Goal: Task Accomplishment & Management: Use online tool/utility

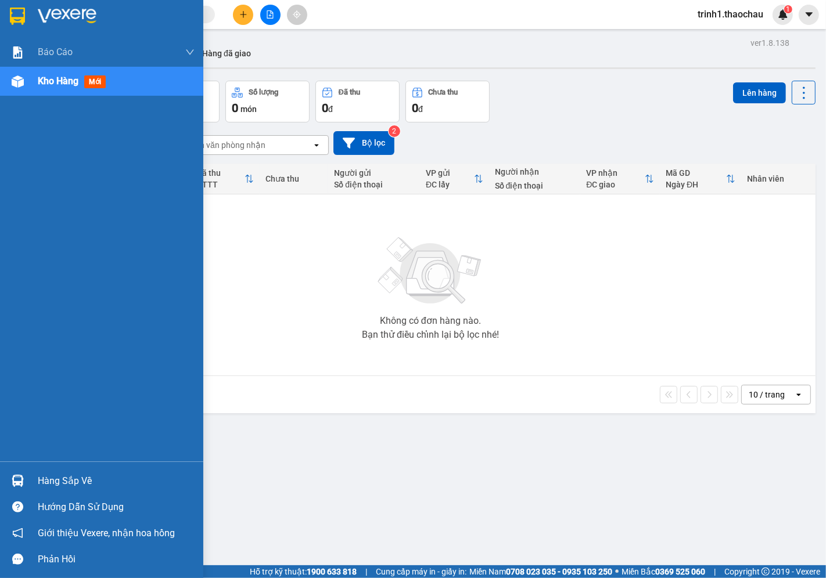
click at [59, 82] on span "Kho hàng" at bounding box center [58, 80] width 41 height 11
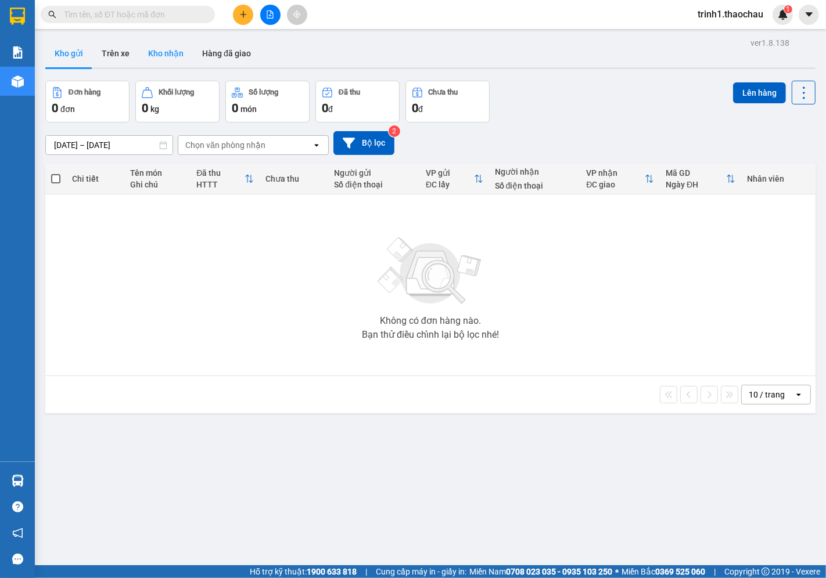
click at [147, 51] on button "Kho nhận" at bounding box center [166, 53] width 54 height 28
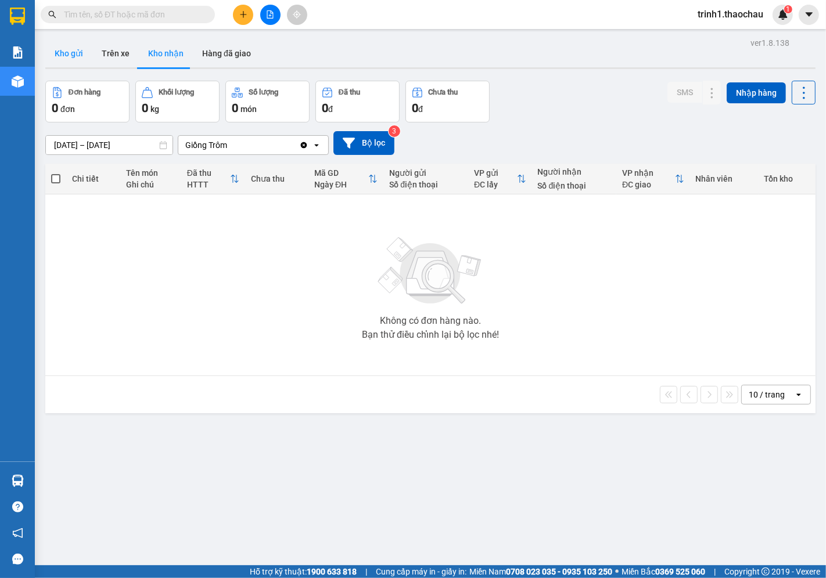
click at [71, 57] on button "Kho gửi" at bounding box center [68, 53] width 47 height 28
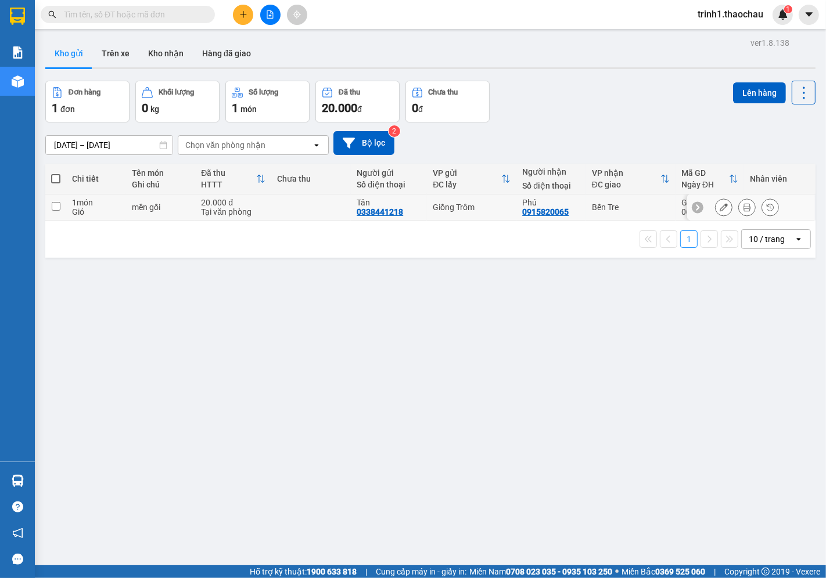
click at [743, 205] on icon at bounding box center [747, 207] width 8 height 8
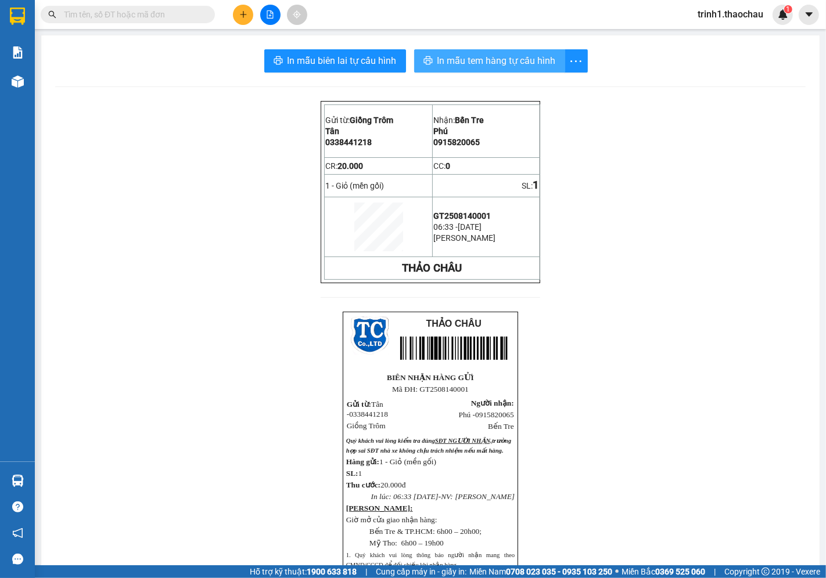
click at [471, 64] on span "In mẫu tem hàng tự cấu hình" at bounding box center [496, 60] width 118 height 15
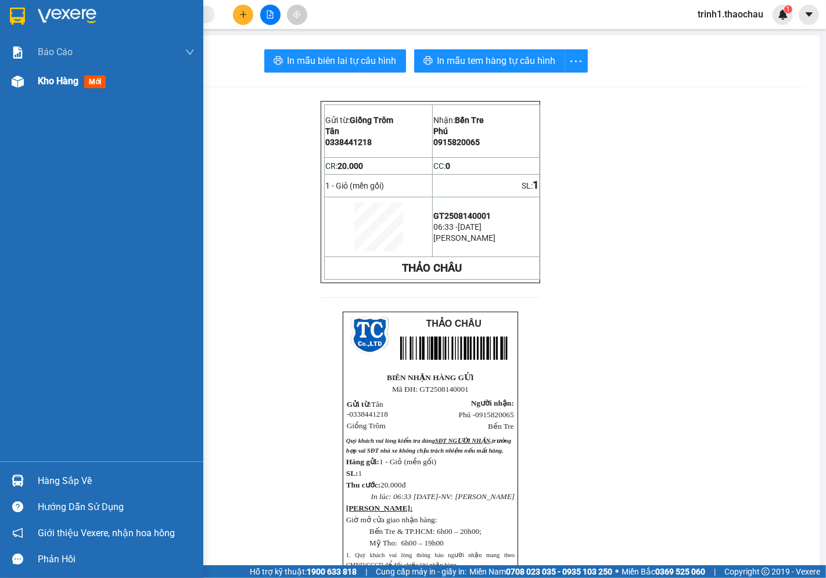
click at [56, 90] on div "Kho hàng mới" at bounding box center [116, 81] width 157 height 29
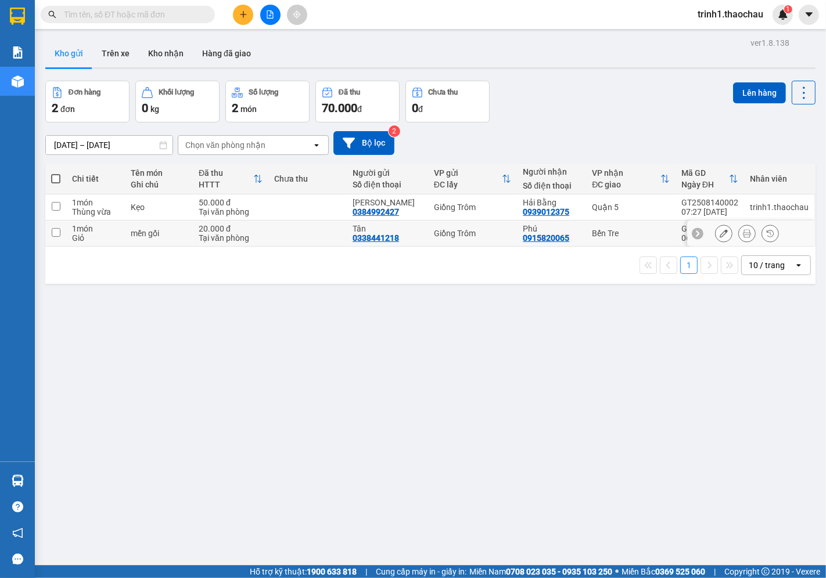
click at [59, 231] on input "checkbox" at bounding box center [56, 232] width 9 height 9
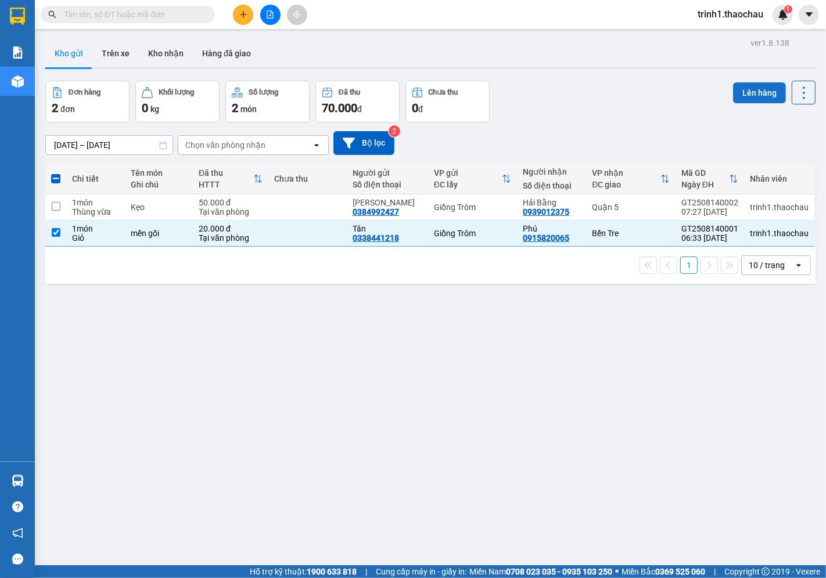
click at [756, 95] on button "Lên hàng" at bounding box center [759, 92] width 53 height 21
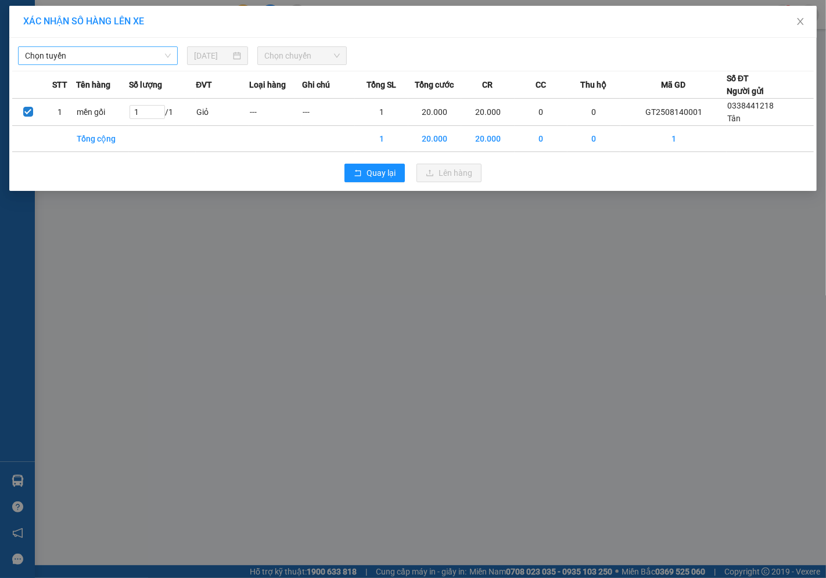
click at [152, 56] on span "Chọn tuyến" at bounding box center [98, 55] width 146 height 17
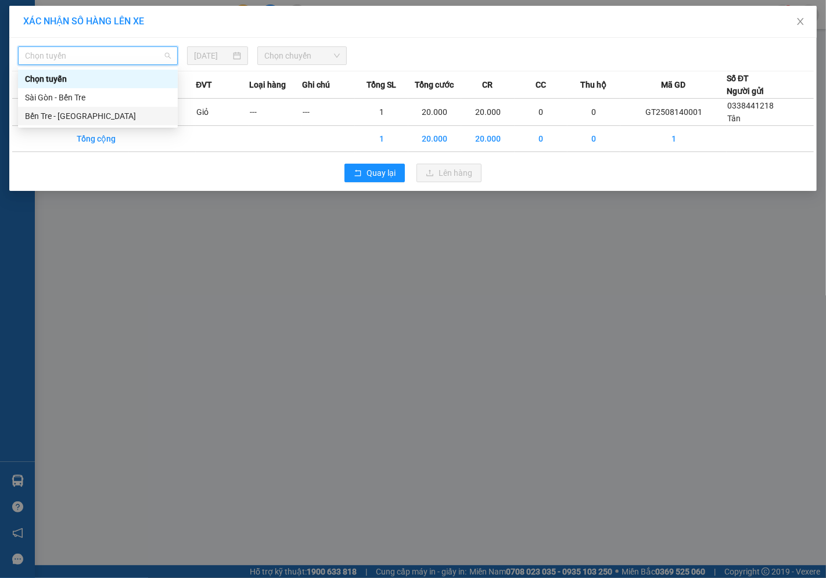
click at [92, 117] on div "Bến Tre - [GEOGRAPHIC_DATA]" at bounding box center [98, 116] width 146 height 13
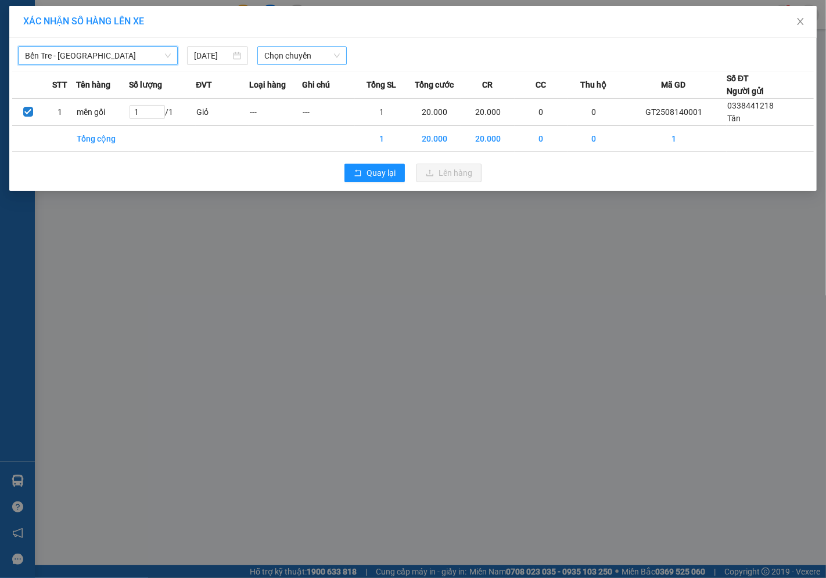
click at [275, 54] on span "Chọn chuyến" at bounding box center [301, 55] width 75 height 17
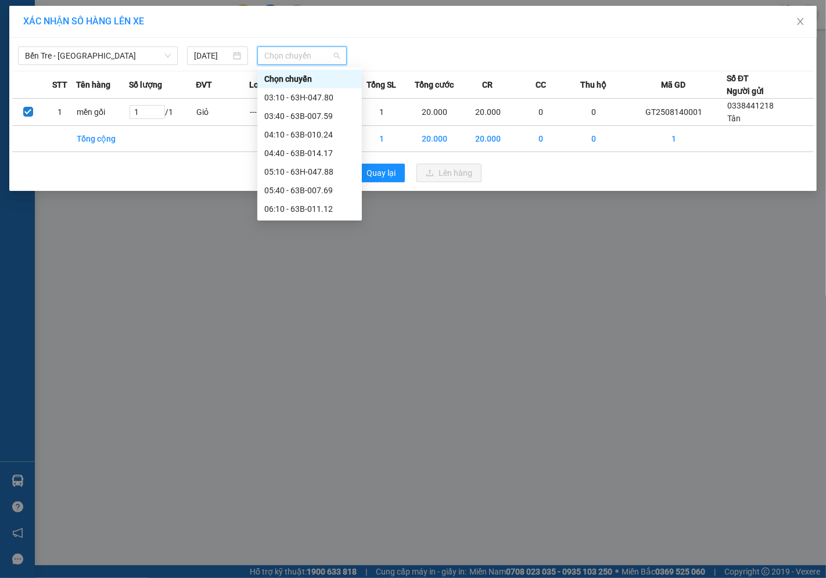
click at [312, 258] on div "07:40 - 63H-048.20" at bounding box center [309, 264] width 91 height 13
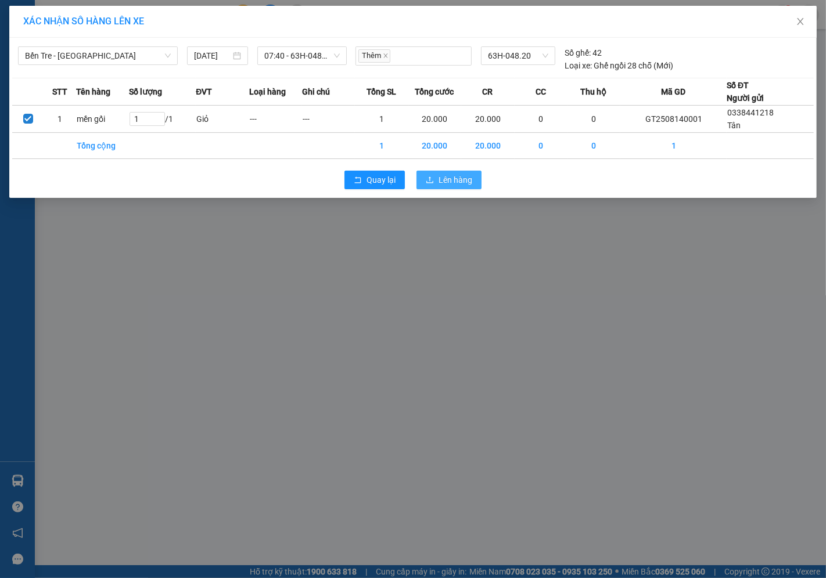
click at [440, 177] on span "Lên hàng" at bounding box center [455, 180] width 34 height 13
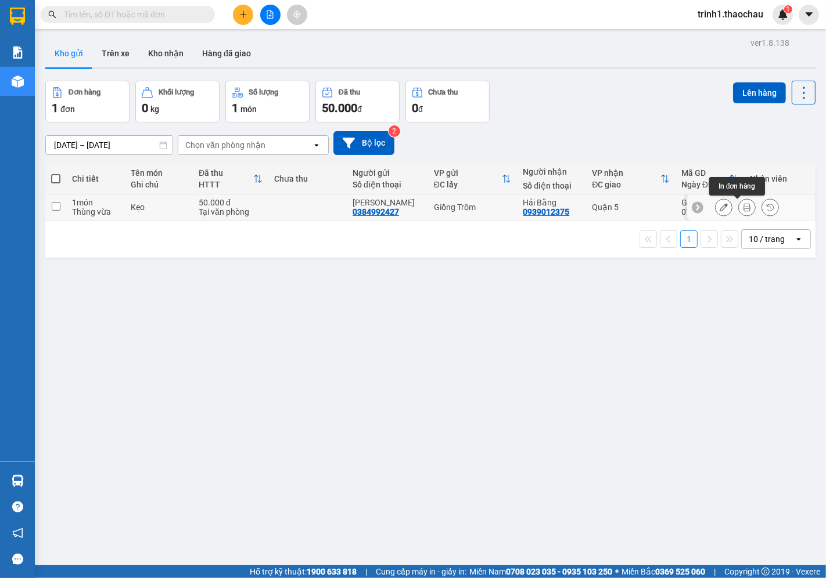
click at [739, 213] on button at bounding box center [747, 207] width 16 height 20
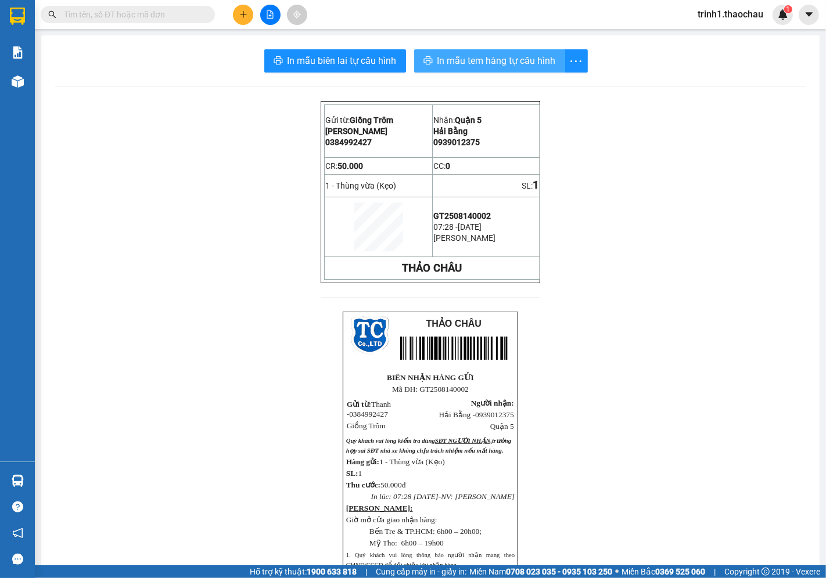
click at [478, 54] on span "In mẫu tem hàng tự cấu hình" at bounding box center [496, 60] width 118 height 15
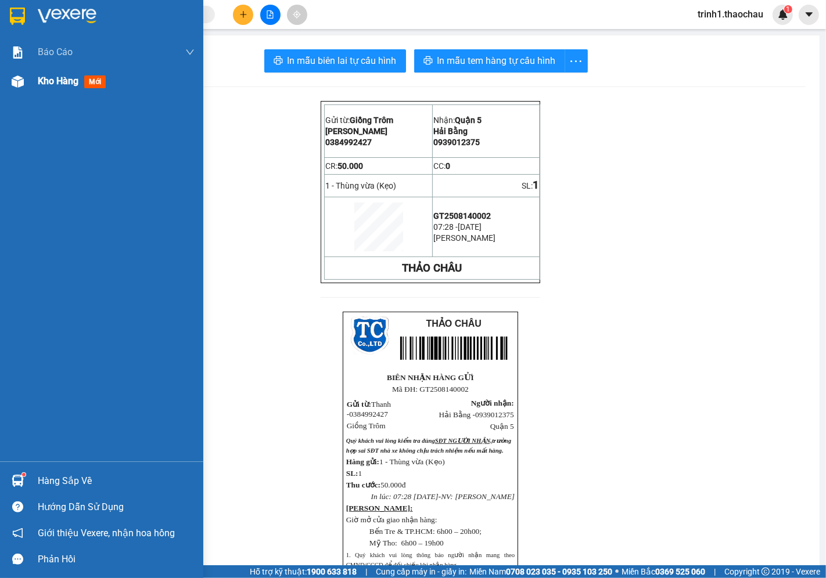
click at [48, 82] on span "Kho hàng" at bounding box center [58, 80] width 41 height 11
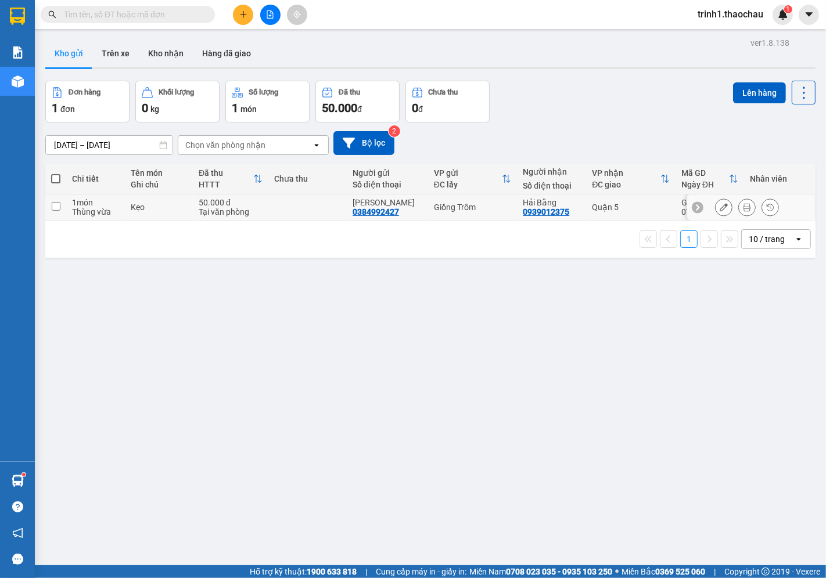
click at [59, 209] on input "checkbox" at bounding box center [56, 206] width 9 height 9
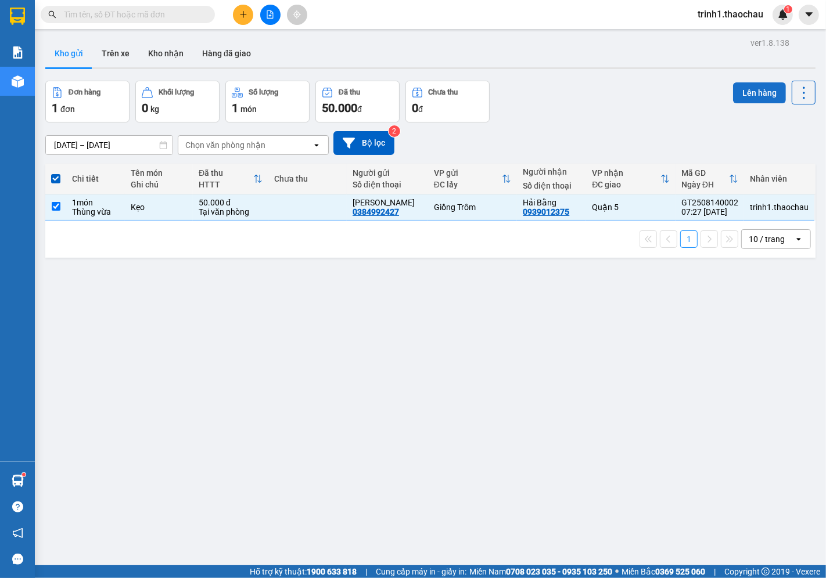
click at [733, 89] on button "Lên hàng" at bounding box center [759, 92] width 53 height 21
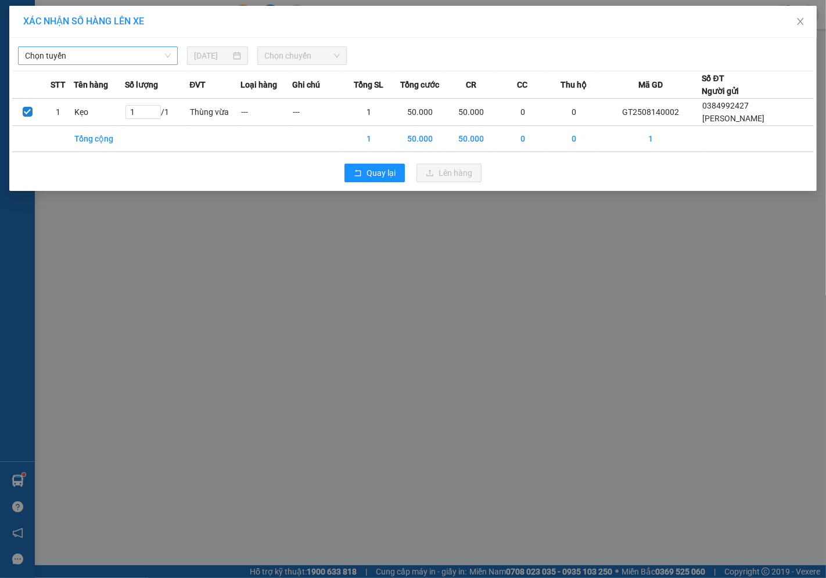
click at [65, 55] on span "Chọn tuyến" at bounding box center [98, 55] width 146 height 17
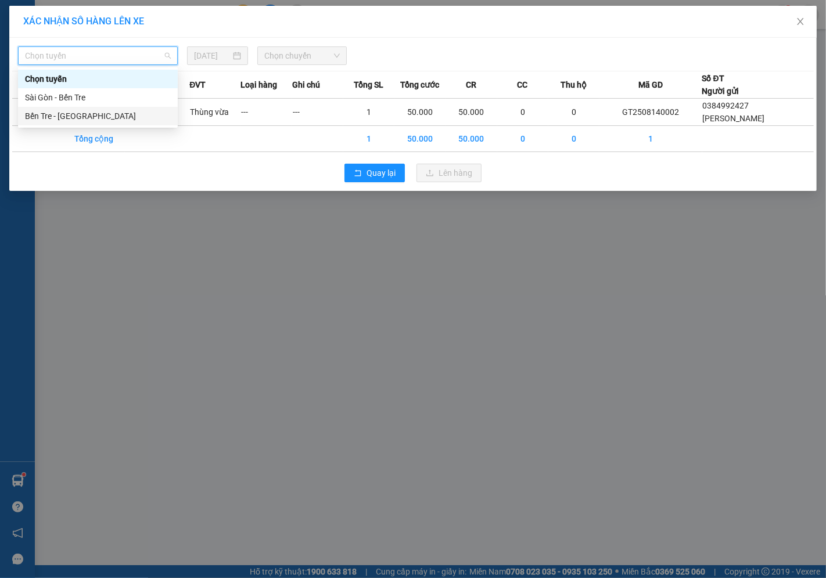
click at [62, 114] on div "Bến Tre - [GEOGRAPHIC_DATA]" at bounding box center [98, 116] width 146 height 13
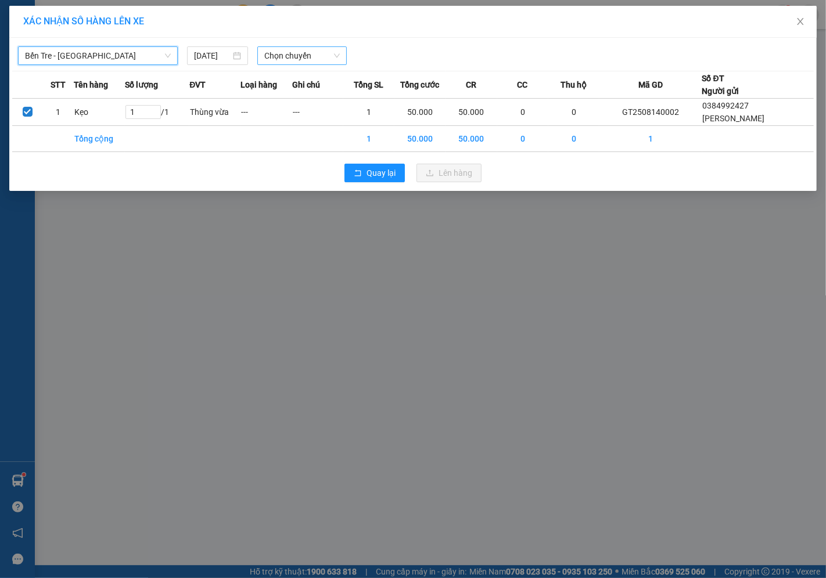
click at [311, 57] on span "Chọn chuyến" at bounding box center [301, 55] width 75 height 17
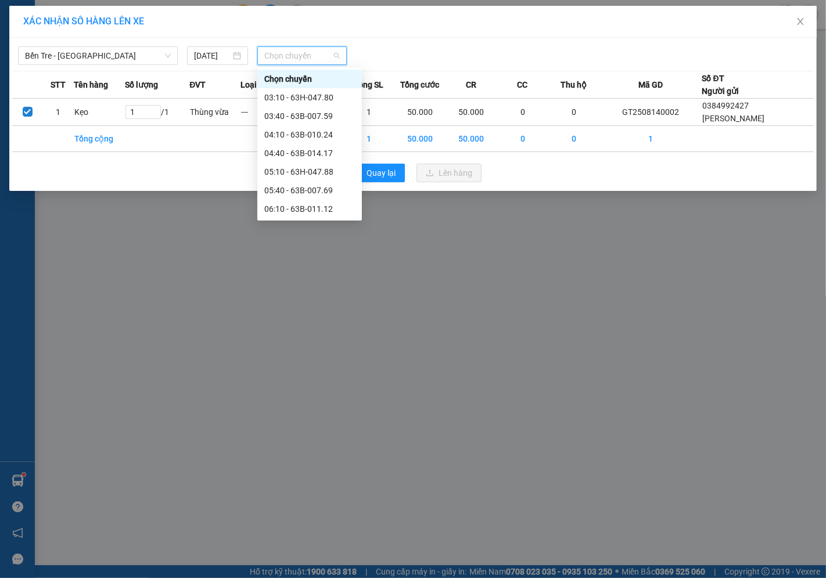
click at [316, 296] on div "08:40 - 63B-011.62" at bounding box center [309, 302] width 91 height 13
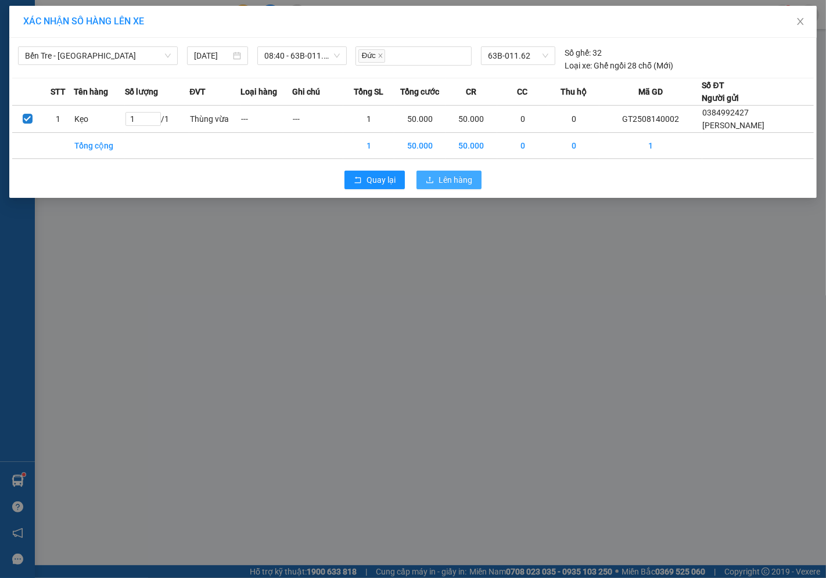
click at [454, 180] on span "Lên hàng" at bounding box center [455, 180] width 34 height 13
